Goal: Task Accomplishment & Management: Manage account settings

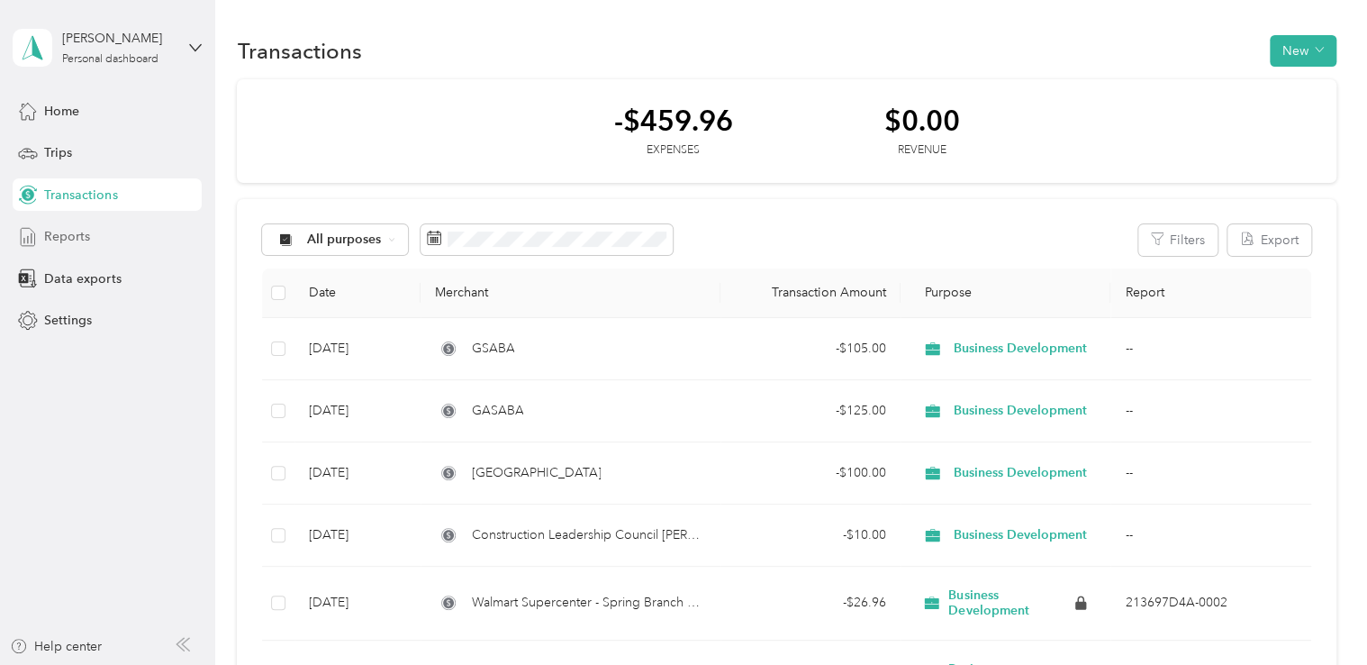
click at [90, 240] on div "Reports" at bounding box center [107, 237] width 189 height 32
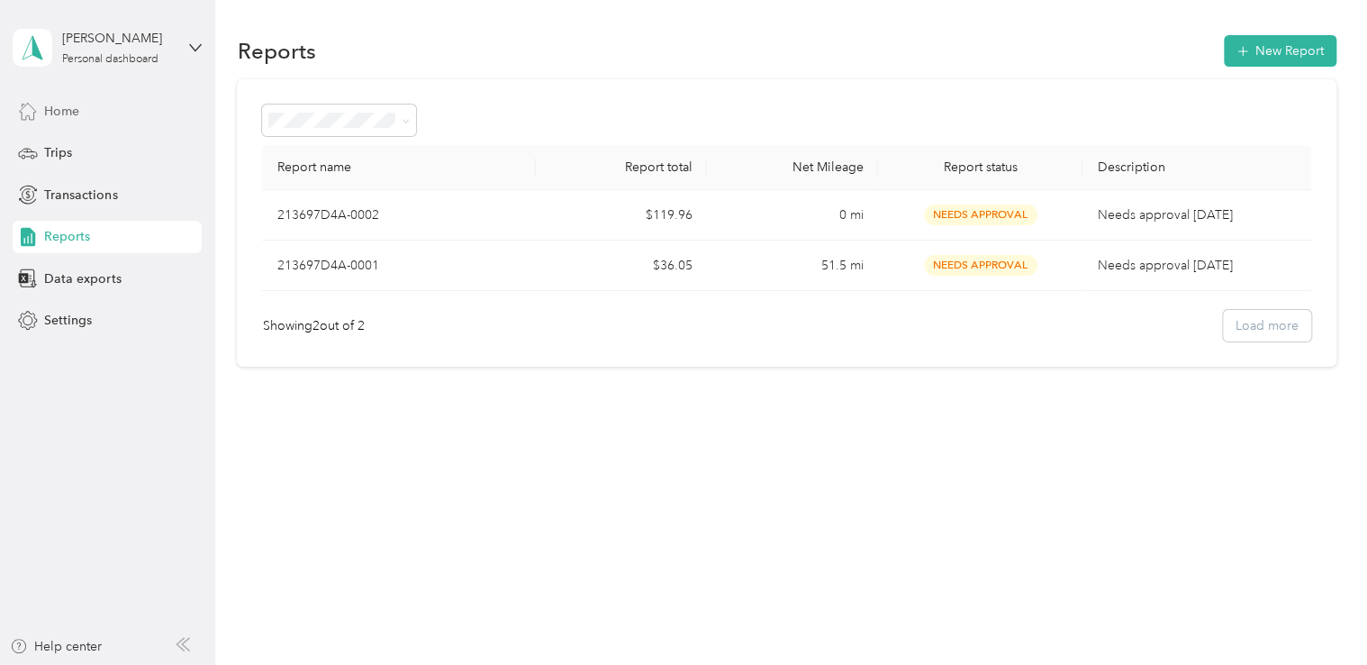
click at [150, 113] on div "Home" at bounding box center [107, 111] width 189 height 32
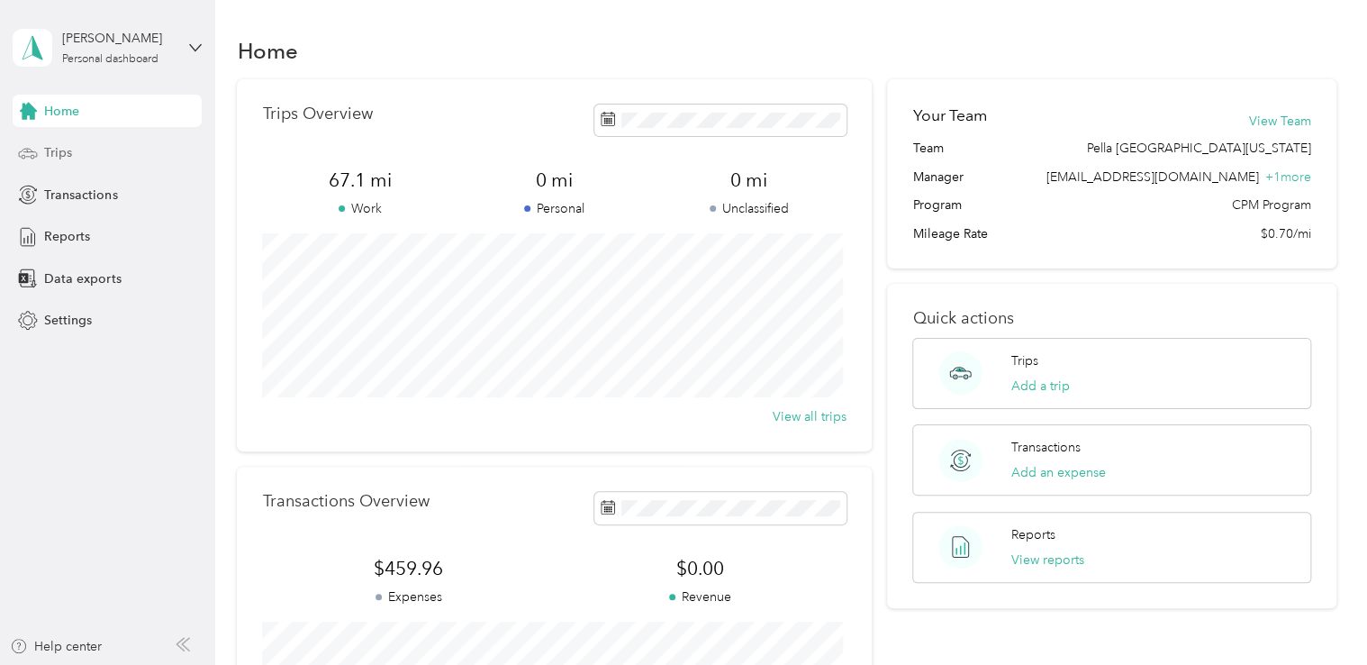
click at [90, 153] on div "Trips" at bounding box center [107, 153] width 189 height 32
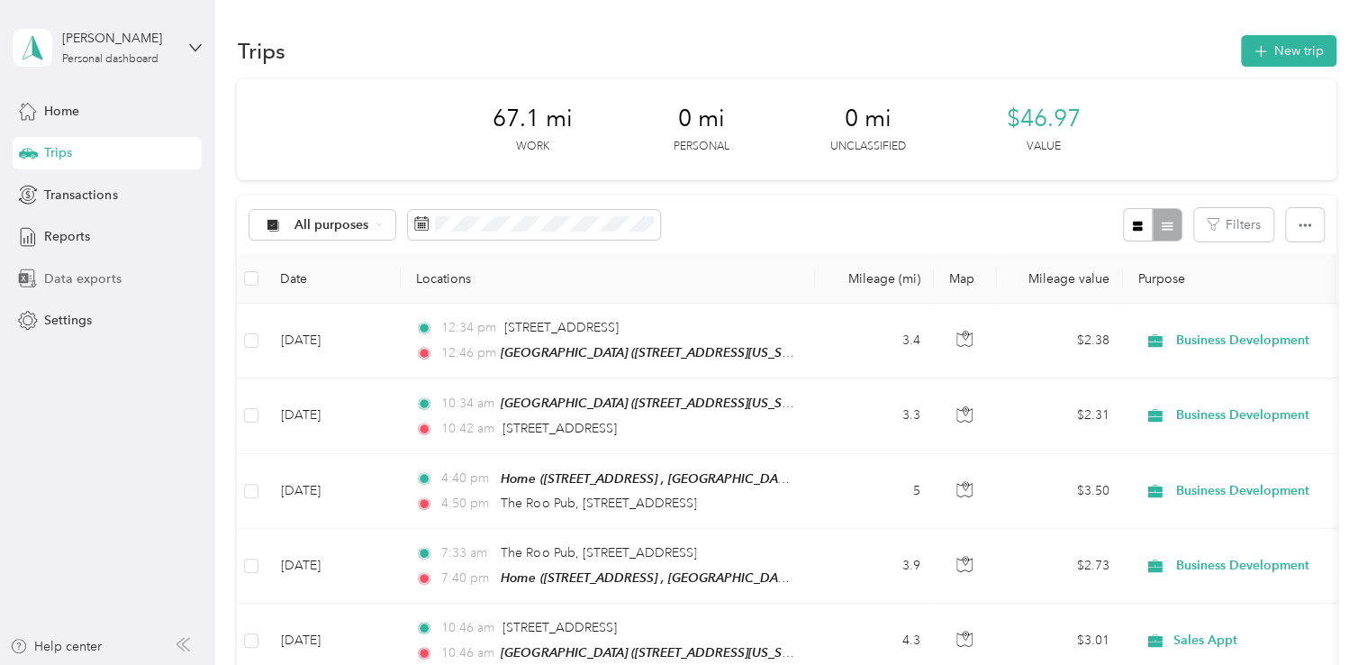
click at [132, 279] on div "Data exports" at bounding box center [107, 278] width 189 height 32
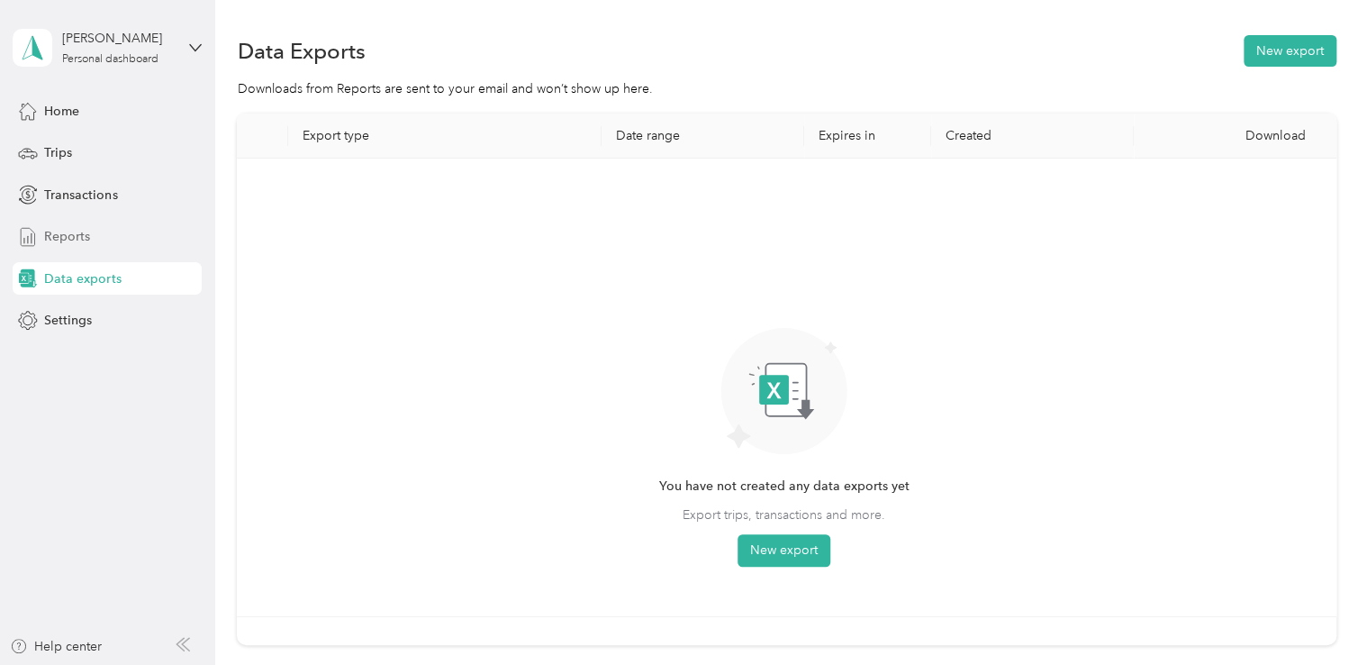
click at [119, 232] on div "Reports" at bounding box center [107, 237] width 189 height 32
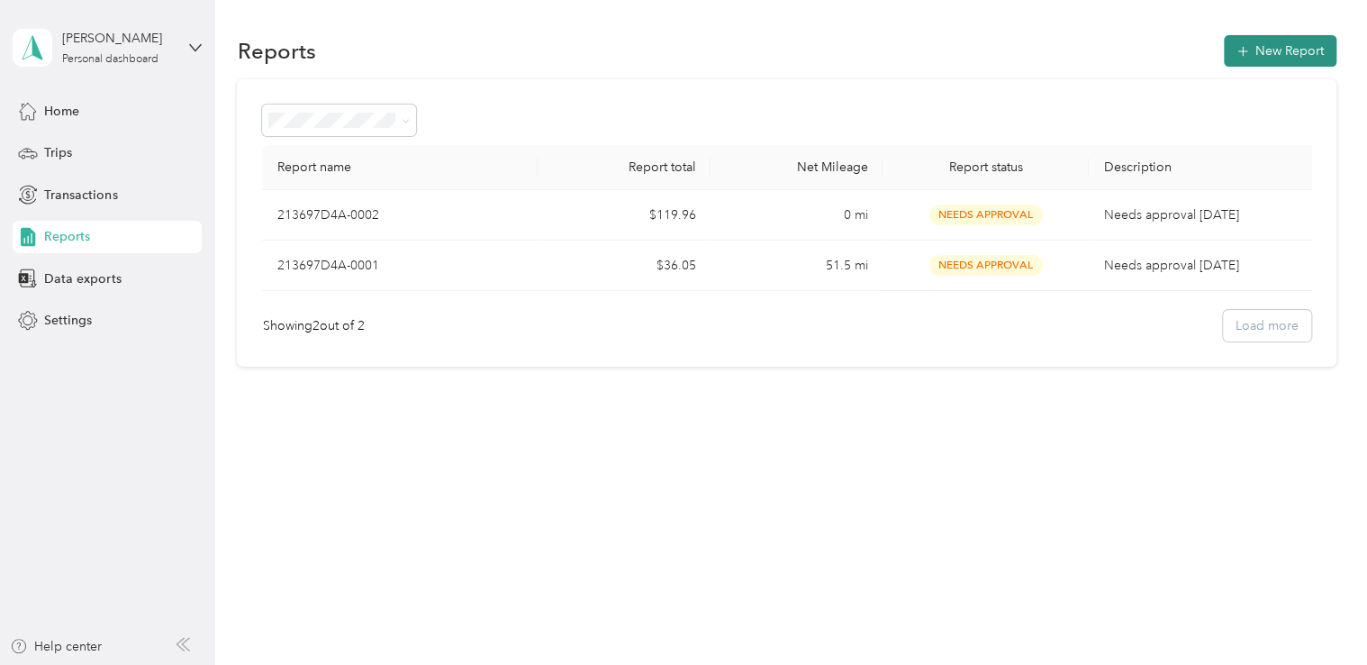
click at [1304, 45] on button "New Report" at bounding box center [1280, 51] width 113 height 32
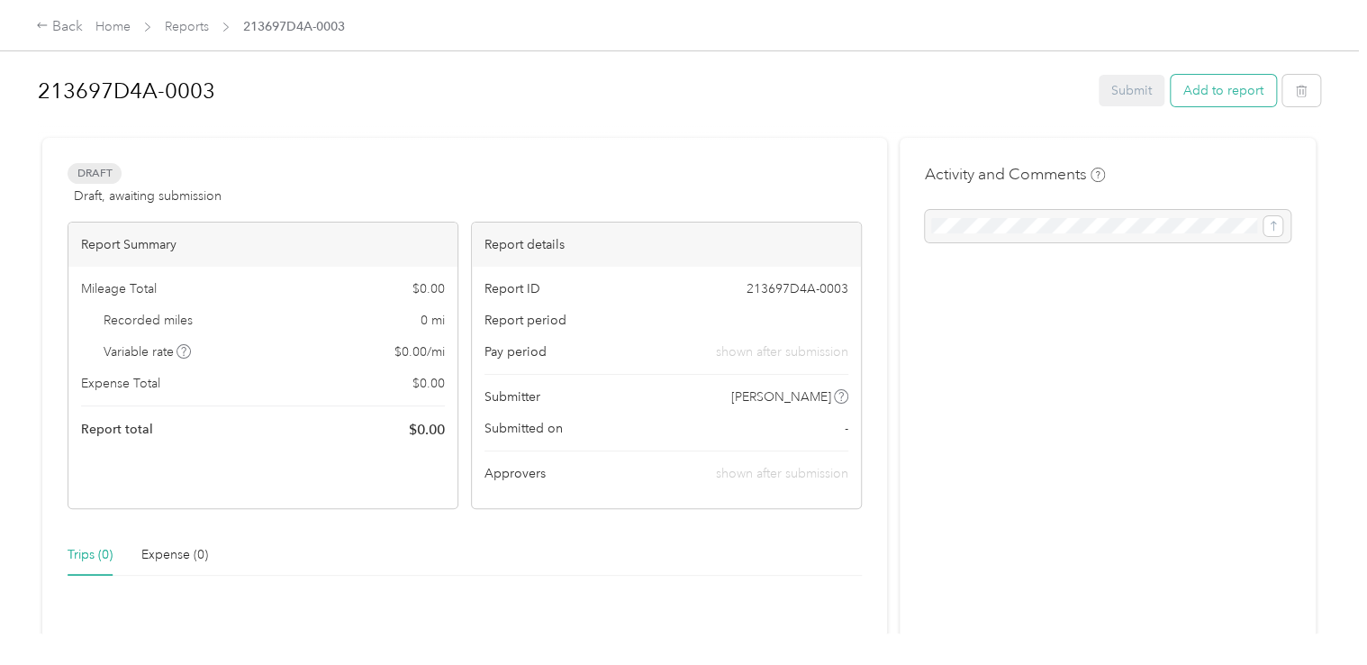
click at [1221, 79] on button "Add to report" at bounding box center [1223, 91] width 105 height 32
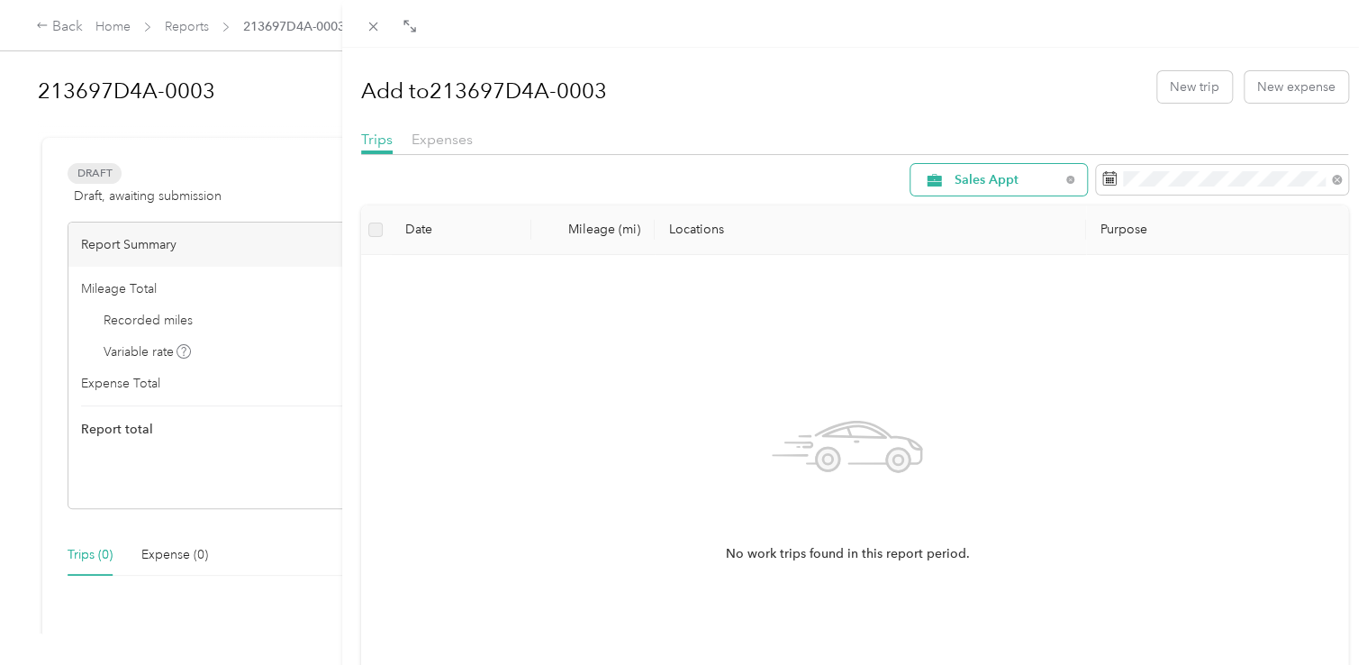
click at [1048, 182] on div "Sales Appt" at bounding box center [999, 180] width 177 height 32
click at [1001, 210] on span "All Purposes" at bounding box center [1006, 213] width 133 height 19
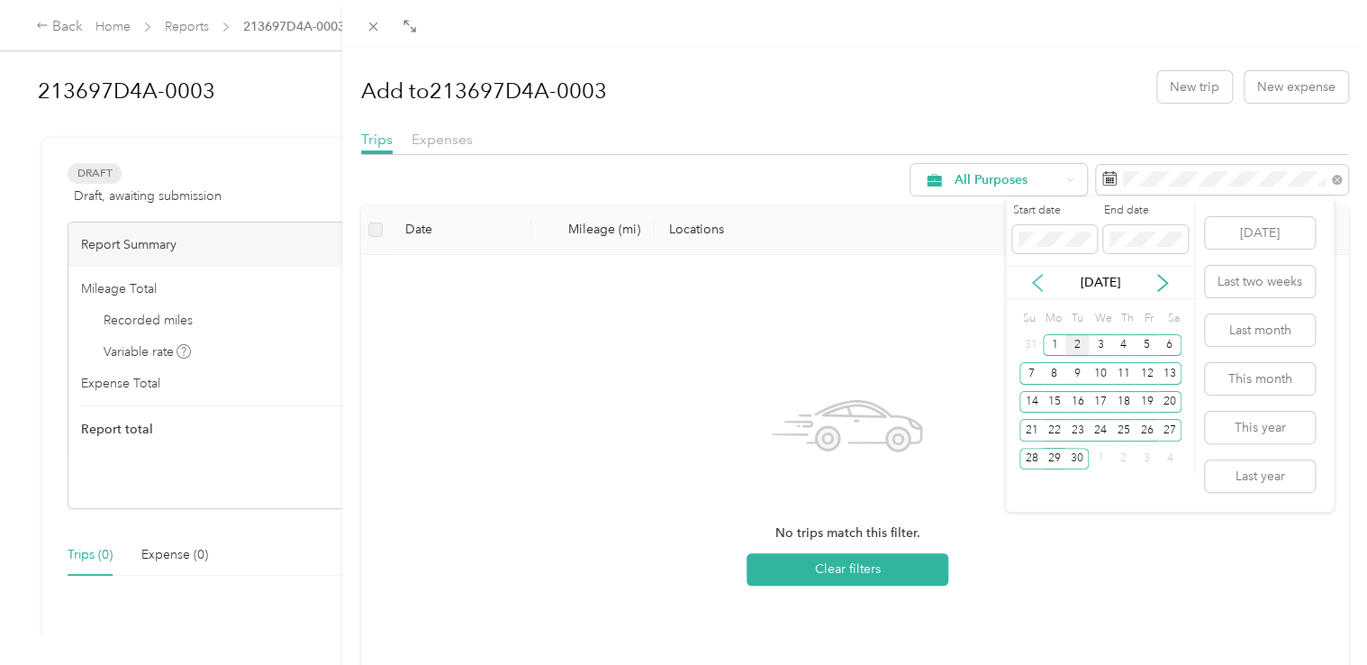
click at [1040, 280] on icon at bounding box center [1038, 283] width 18 height 18
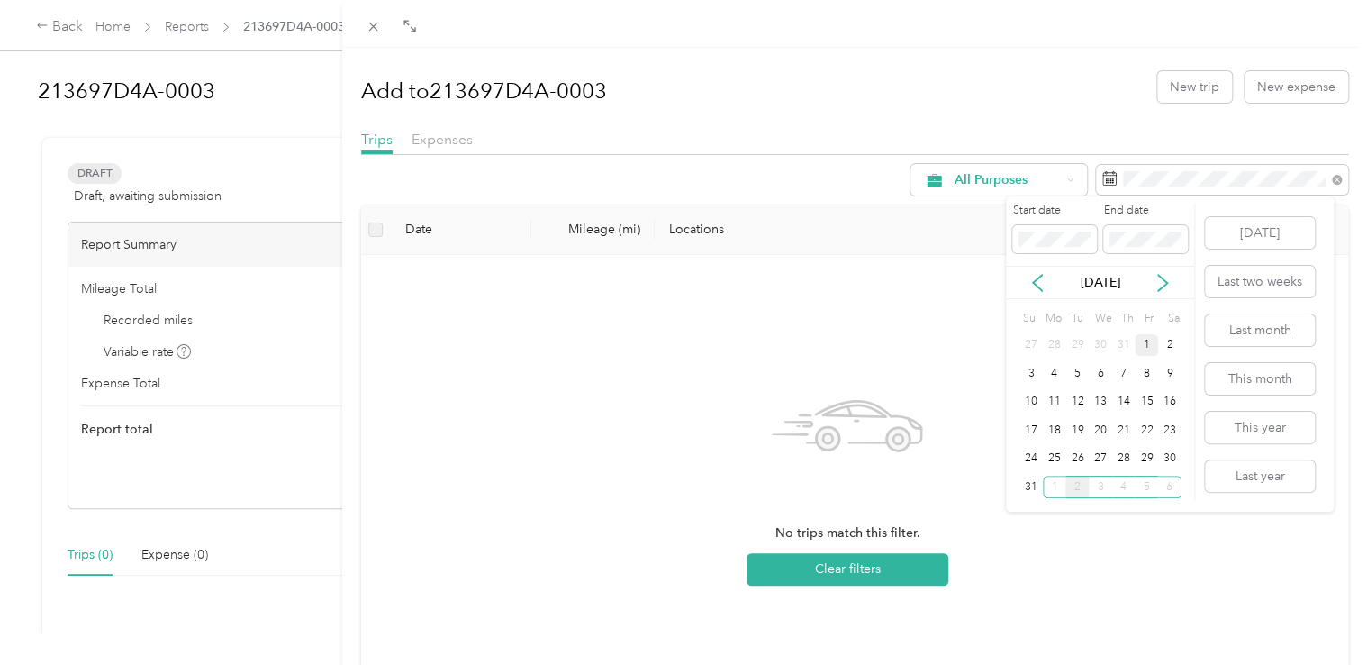
click at [1146, 349] on div "1" at bounding box center [1146, 345] width 23 height 23
click at [1132, 486] on div "4" at bounding box center [1123, 487] width 23 height 23
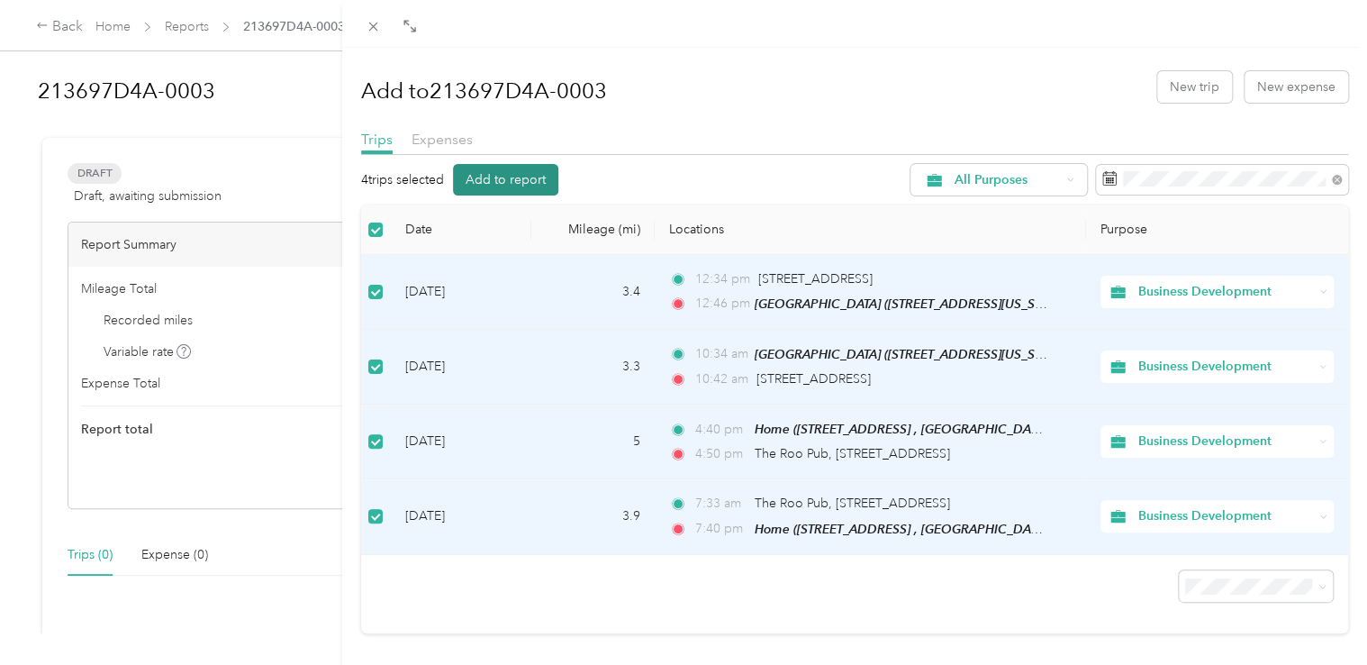
click at [522, 165] on button "Add to report" at bounding box center [505, 180] width 105 height 32
